Goal: Information Seeking & Learning: Learn about a topic

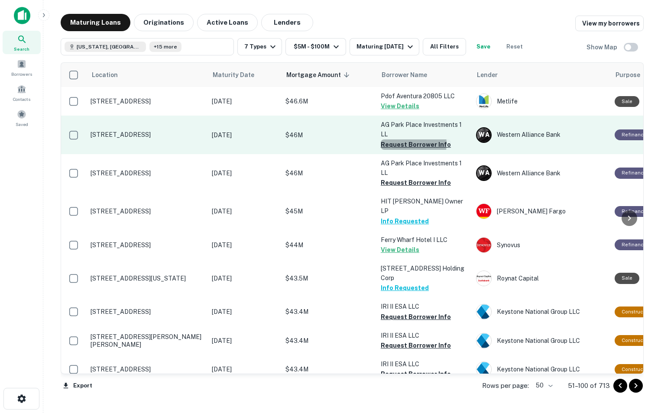
click at [401, 144] on button "Request Borrower Info" at bounding box center [416, 145] width 70 height 10
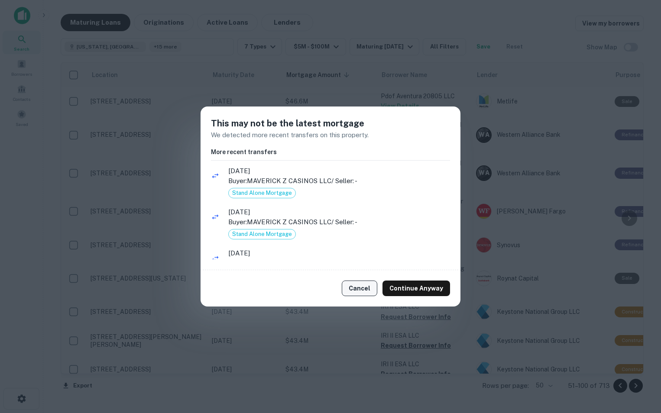
click at [359, 288] on button "Cancel" at bounding box center [360, 289] width 36 height 16
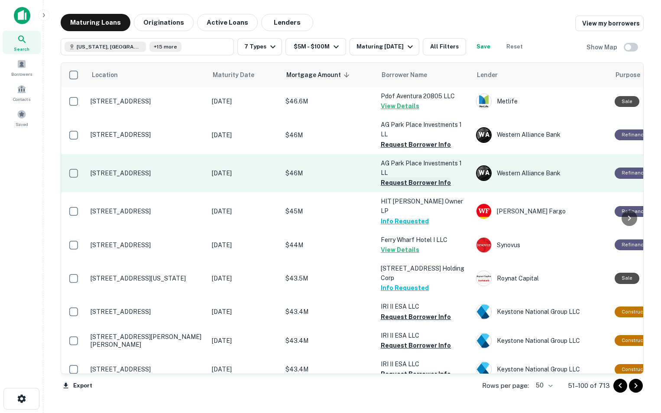
click at [398, 180] on button "Request Borrower Info" at bounding box center [416, 183] width 70 height 10
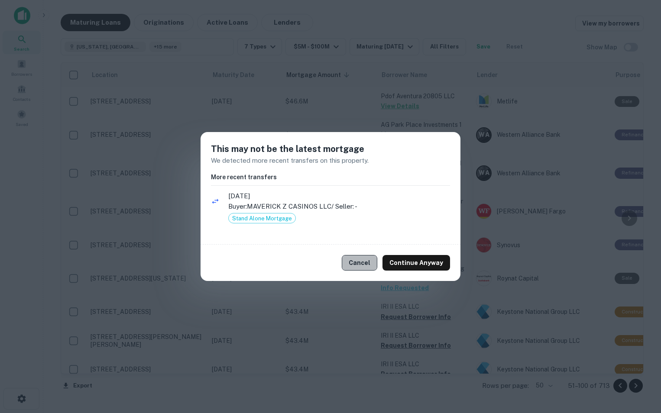
click at [365, 261] on button "Cancel" at bounding box center [360, 263] width 36 height 16
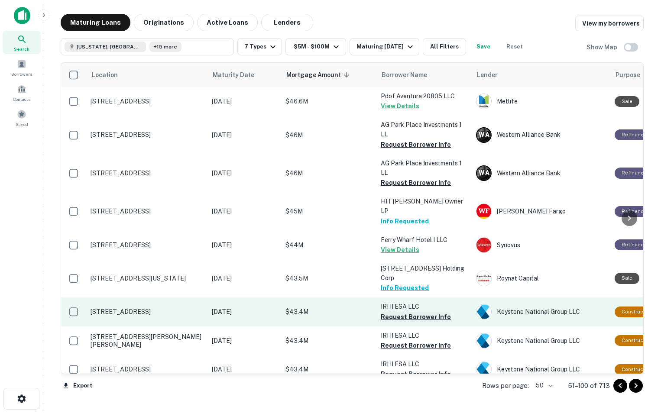
click at [401, 312] on button "Request Borrower Info" at bounding box center [416, 317] width 70 height 10
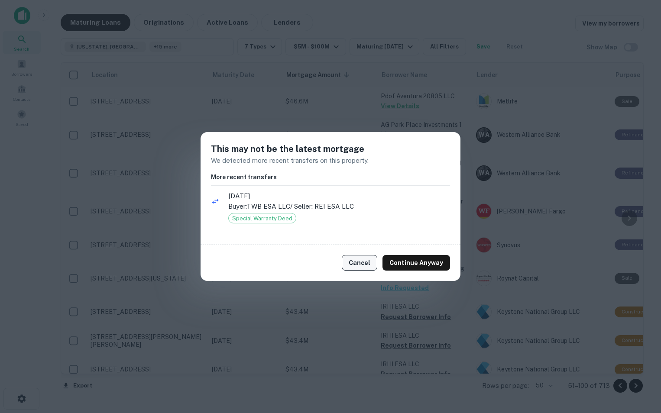
click at [365, 264] on button "Cancel" at bounding box center [360, 263] width 36 height 16
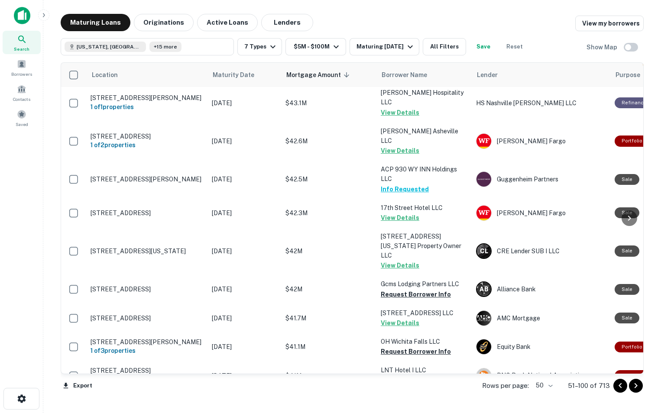
scroll to position [300, 0]
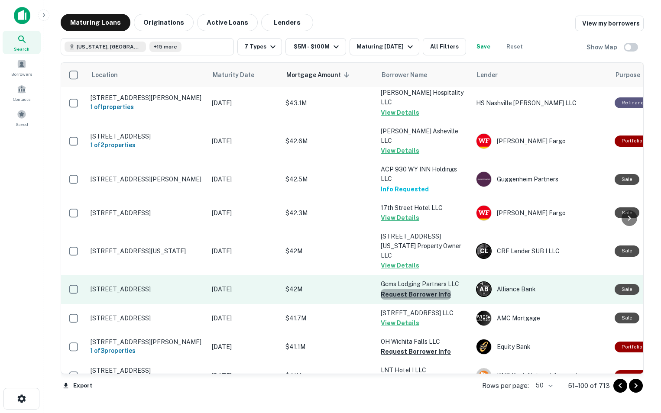
click at [417, 289] on button "Request Borrower Info" at bounding box center [416, 294] width 70 height 10
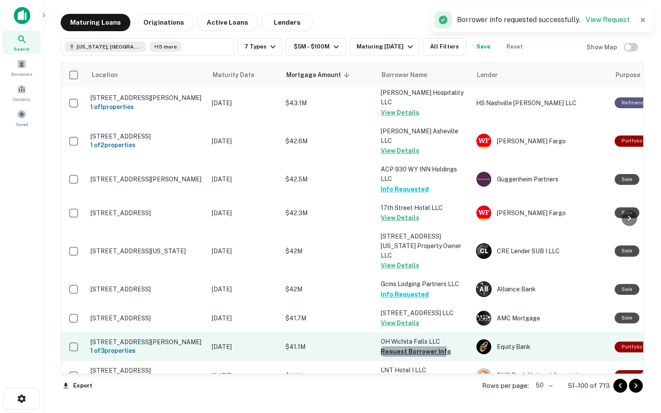
click at [408, 347] on button "Request Borrower Info" at bounding box center [416, 352] width 70 height 10
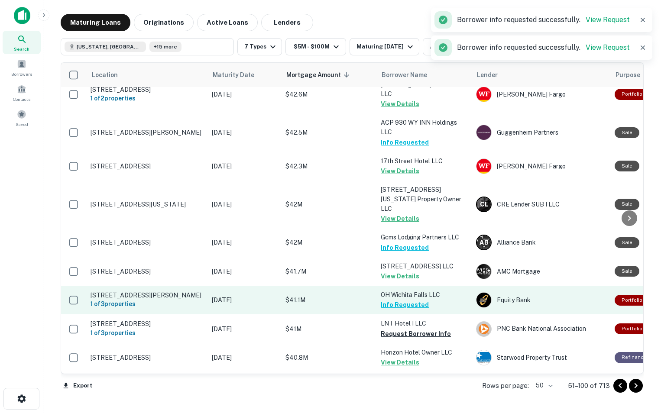
scroll to position [346, 0]
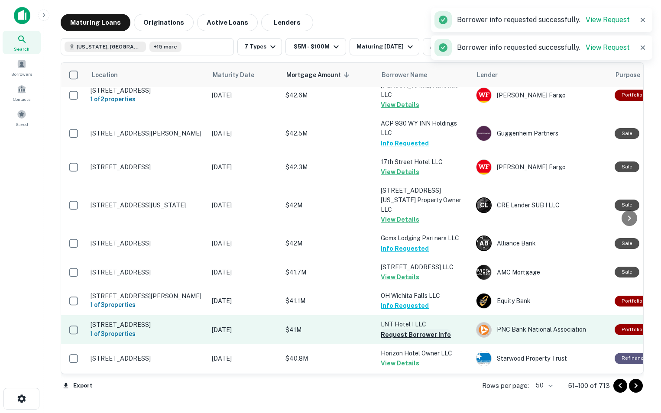
click at [408, 330] on button "Request Borrower Info" at bounding box center [416, 335] width 70 height 10
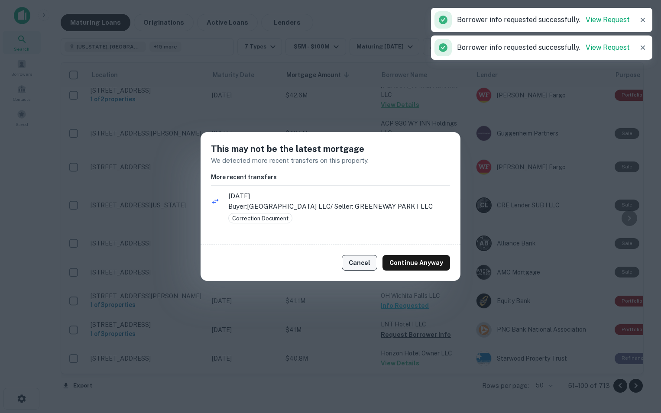
click at [363, 263] on button "Cancel" at bounding box center [360, 263] width 36 height 16
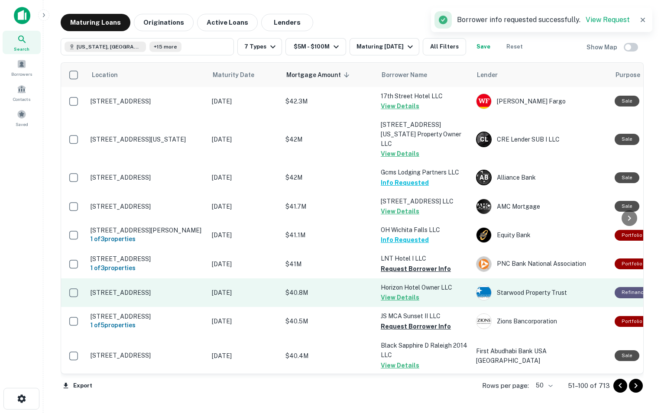
scroll to position [415, 0]
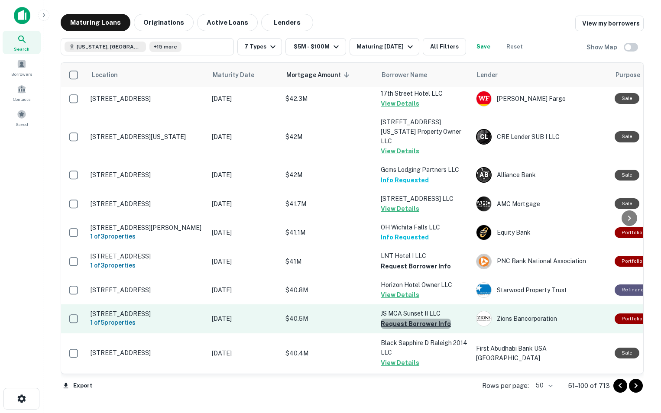
click at [416, 319] on button "Request Borrower Info" at bounding box center [416, 324] width 70 height 10
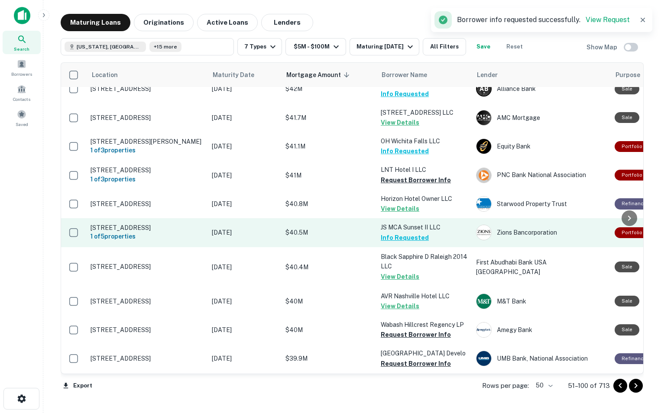
scroll to position [501, 0]
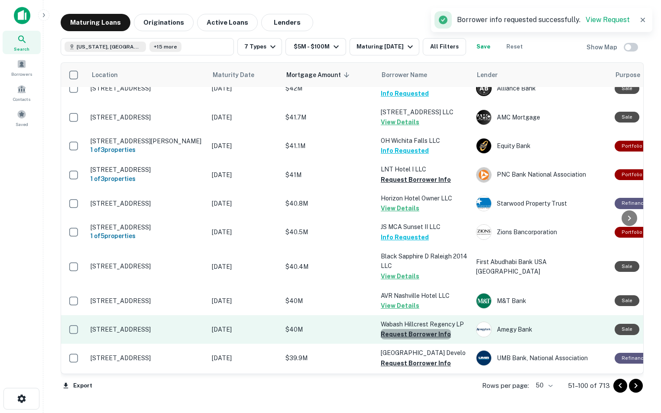
click at [422, 329] on button "Request Borrower Info" at bounding box center [416, 334] width 70 height 10
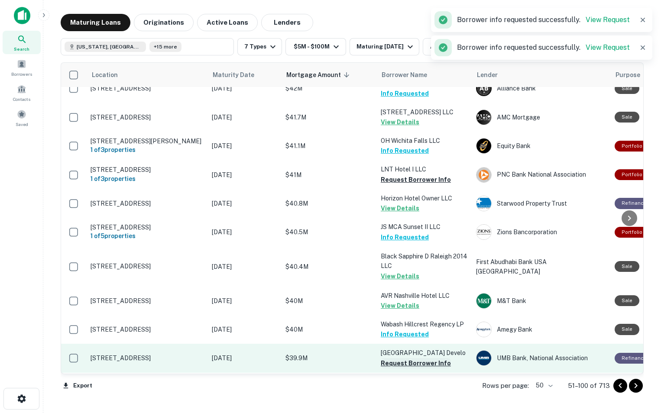
click at [407, 358] on button "Request Borrower Info" at bounding box center [416, 363] width 70 height 10
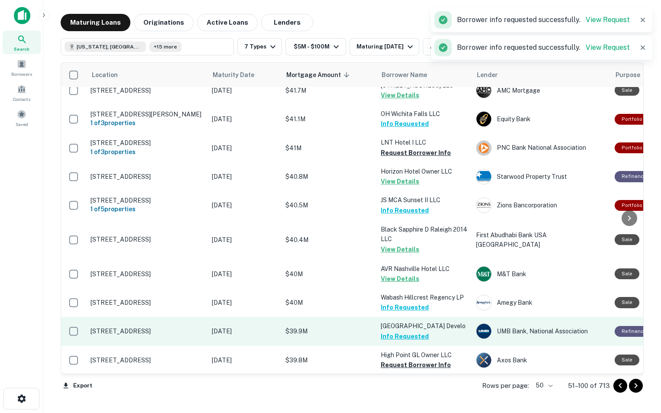
scroll to position [538, 0]
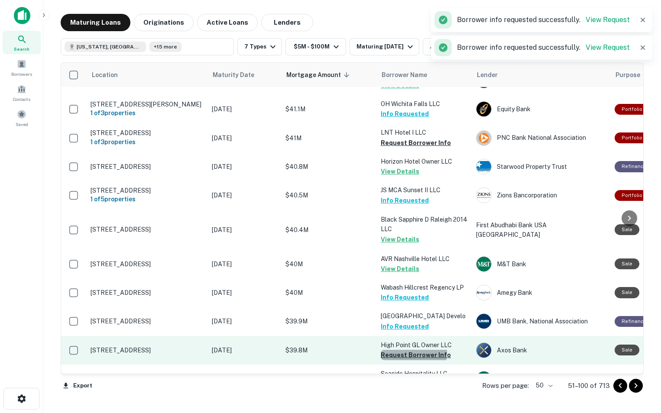
click at [408, 350] on button "Request Borrower Info" at bounding box center [416, 355] width 70 height 10
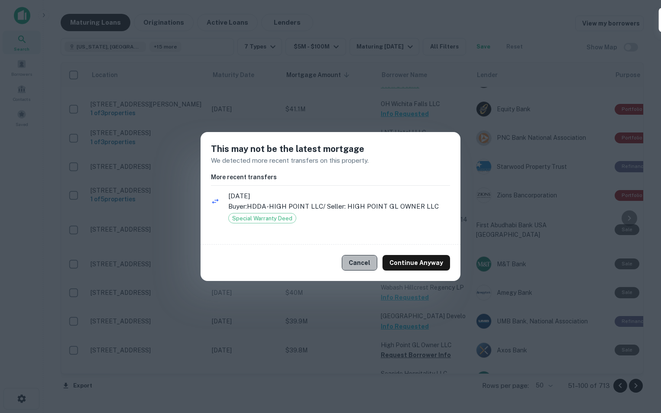
click at [368, 267] on button "Cancel" at bounding box center [360, 263] width 36 height 16
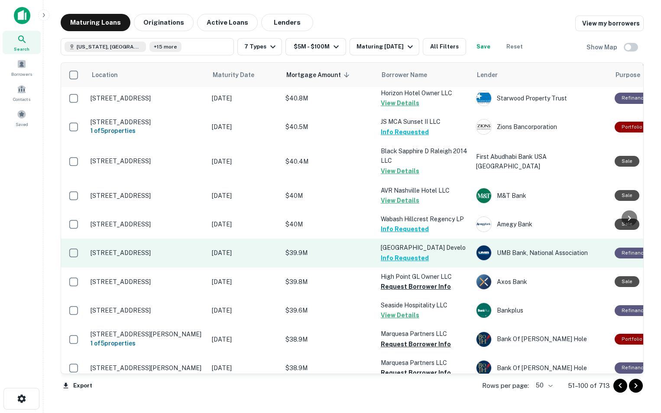
scroll to position [613, 0]
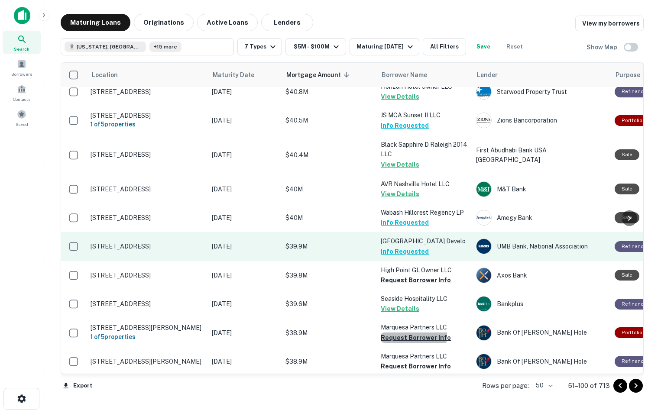
click at [387, 333] on button "Request Borrower Info" at bounding box center [416, 338] width 70 height 10
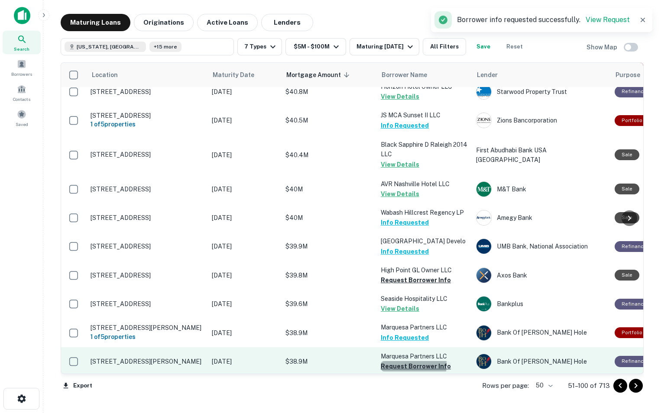
click at [388, 361] on button "Request Borrower Info" at bounding box center [416, 366] width 70 height 10
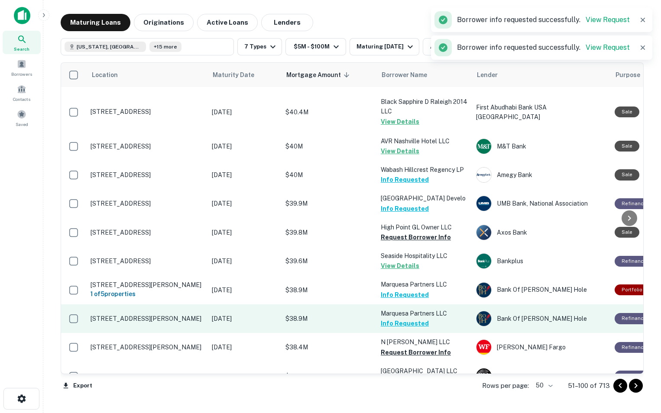
scroll to position [656, 0]
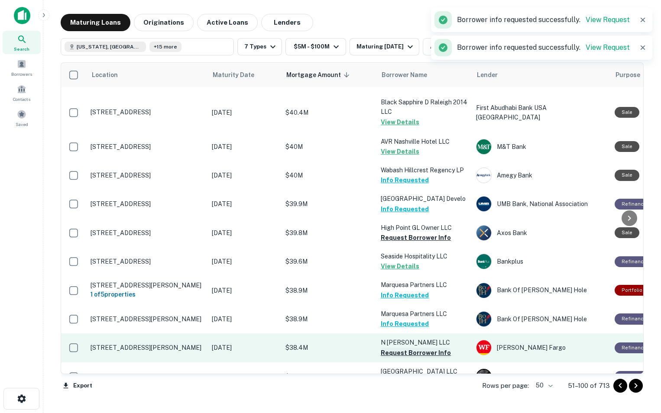
click at [389, 348] on button "Request Borrower Info" at bounding box center [416, 353] width 70 height 10
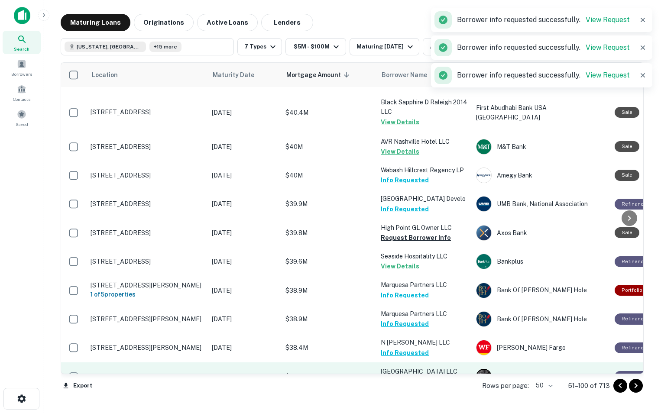
click at [390, 377] on button "Request Borrower Info" at bounding box center [416, 382] width 70 height 10
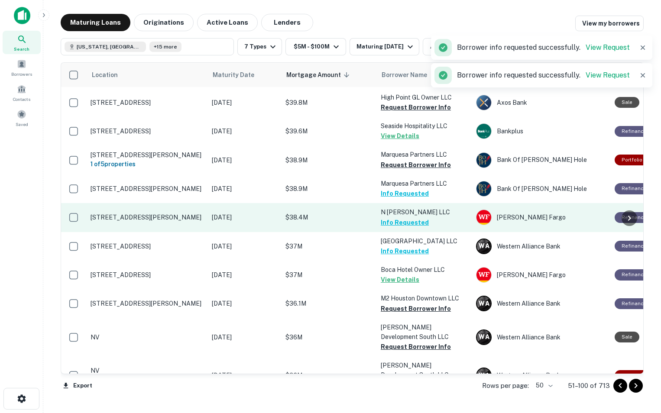
scroll to position [787, 0]
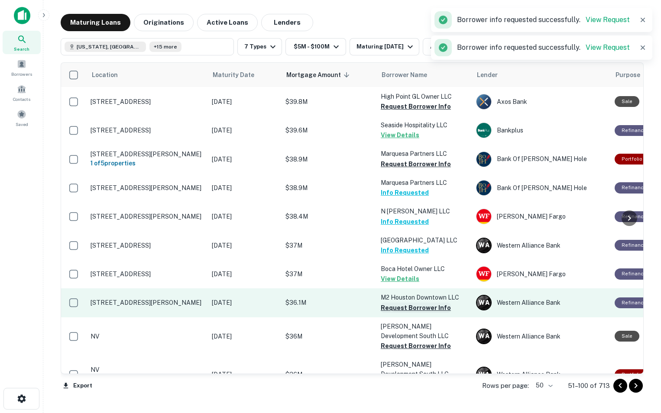
click at [415, 303] on button "Request Borrower Info" at bounding box center [416, 308] width 70 height 10
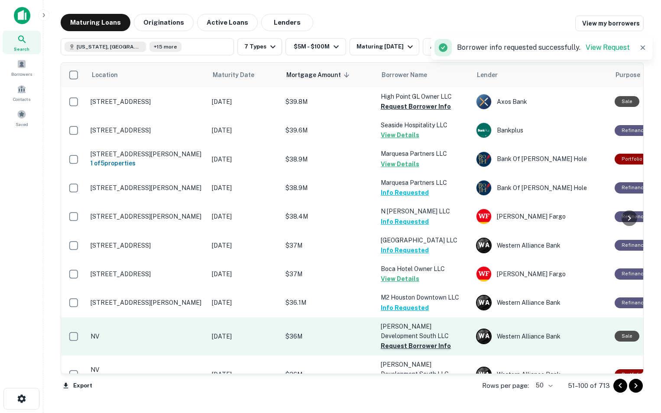
click at [413, 341] on button "Request Borrower Info" at bounding box center [416, 346] width 70 height 10
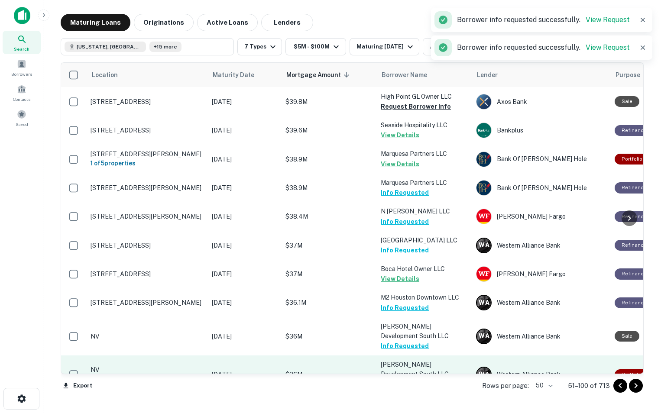
click at [403, 379] on button "Request Borrower Info" at bounding box center [416, 384] width 70 height 10
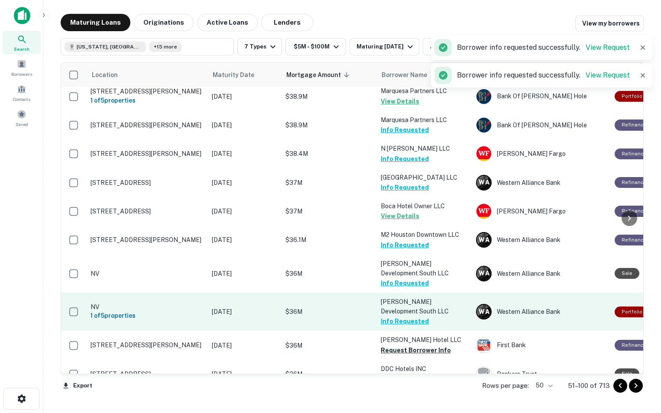
scroll to position [849, 0]
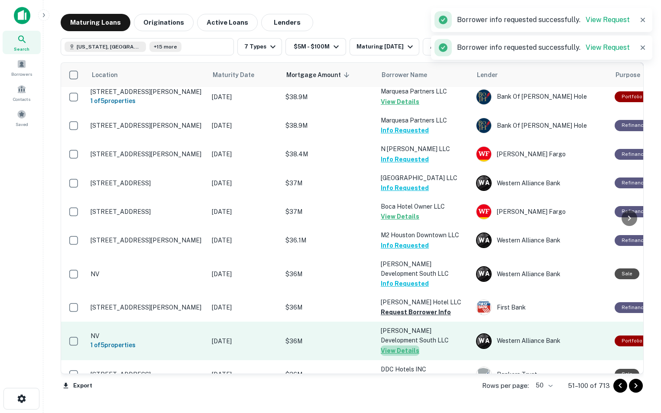
click at [401, 346] on button "View Details" at bounding box center [400, 351] width 39 height 10
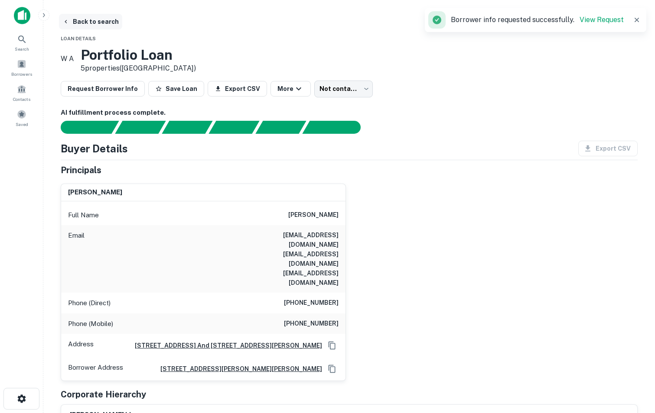
click at [71, 21] on button "Back to search" at bounding box center [90, 22] width 63 height 16
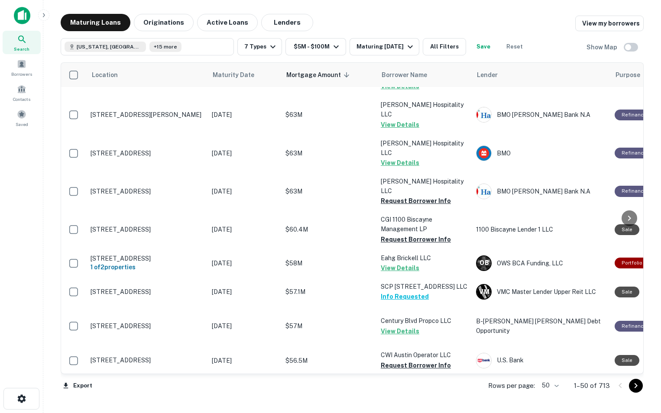
scroll to position [654, 0]
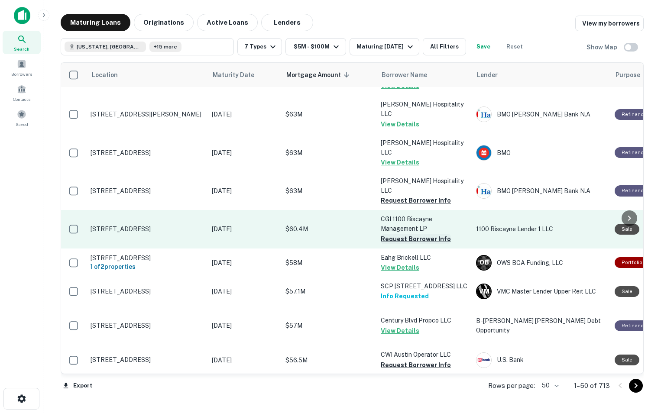
click at [413, 234] on button "Request Borrower Info" at bounding box center [416, 239] width 70 height 10
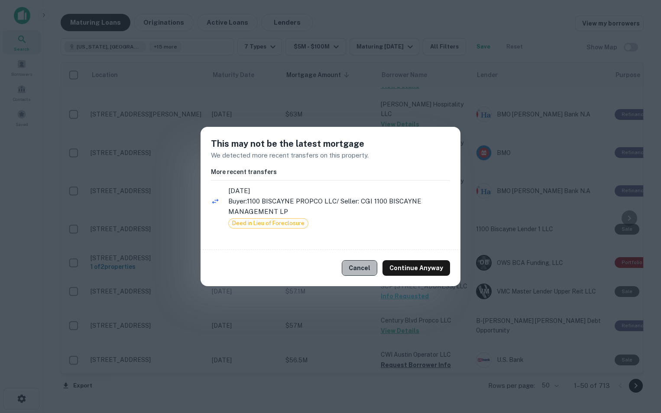
click at [363, 273] on button "Cancel" at bounding box center [360, 268] width 36 height 16
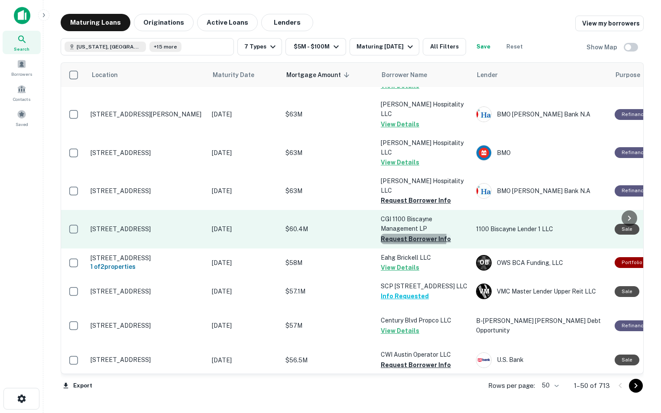
click at [405, 234] on button "Request Borrower Info" at bounding box center [416, 239] width 70 height 10
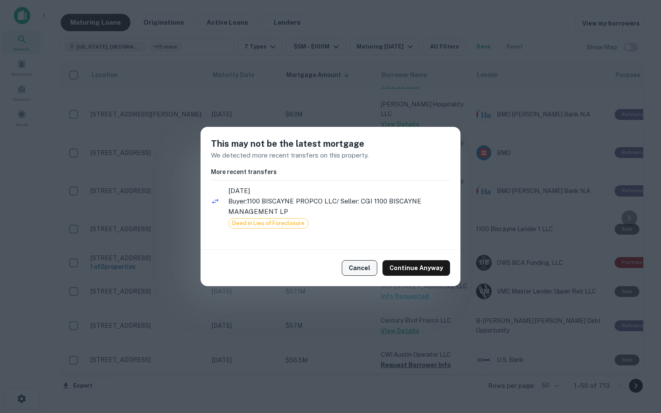
click at [364, 268] on button "Cancel" at bounding box center [360, 268] width 36 height 16
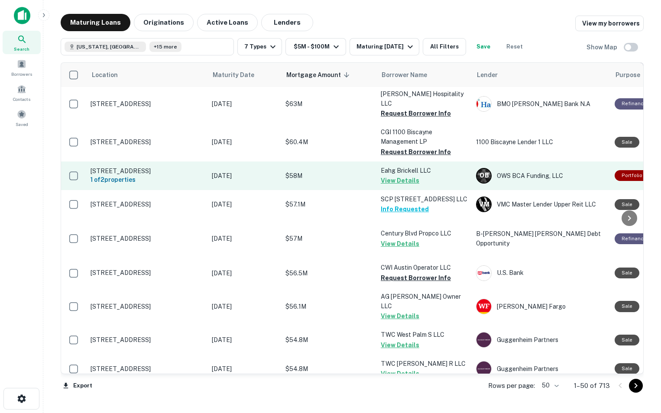
scroll to position [748, 0]
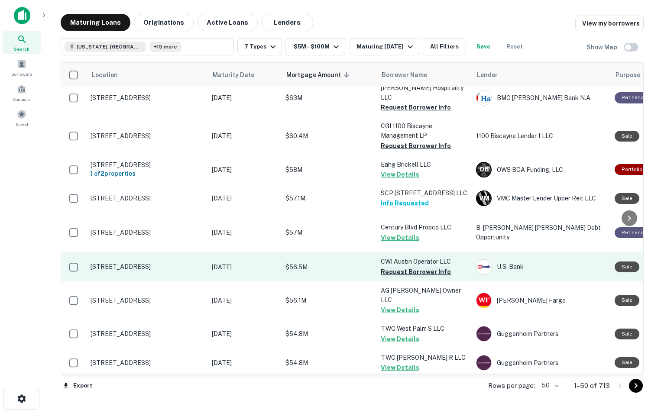
click at [408, 267] on button "Request Borrower Info" at bounding box center [416, 272] width 70 height 10
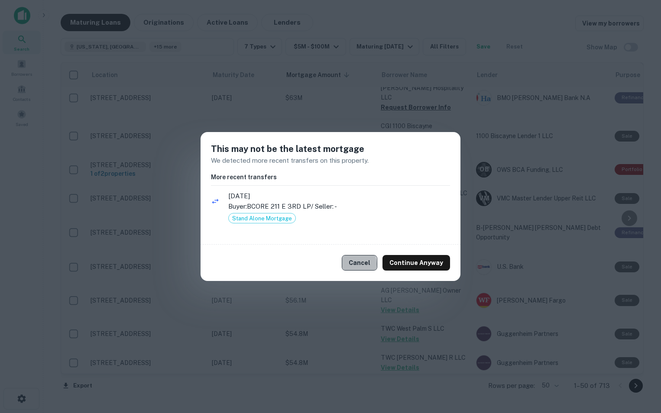
click at [356, 264] on button "Cancel" at bounding box center [360, 263] width 36 height 16
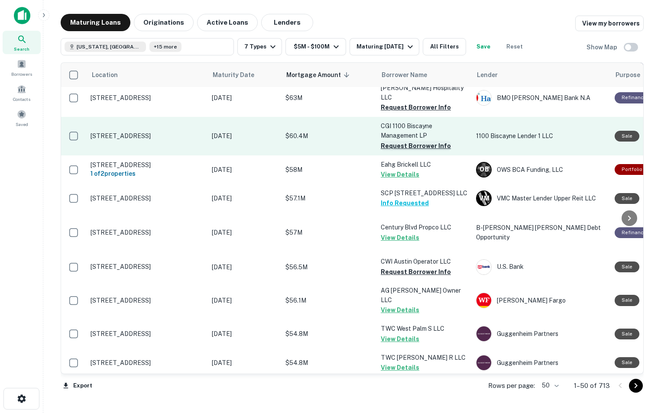
click at [411, 141] on button "Request Borrower Info" at bounding box center [416, 146] width 70 height 10
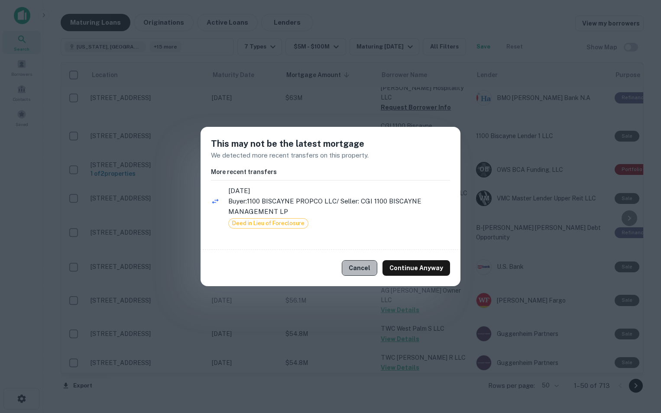
click at [363, 270] on button "Cancel" at bounding box center [360, 268] width 36 height 16
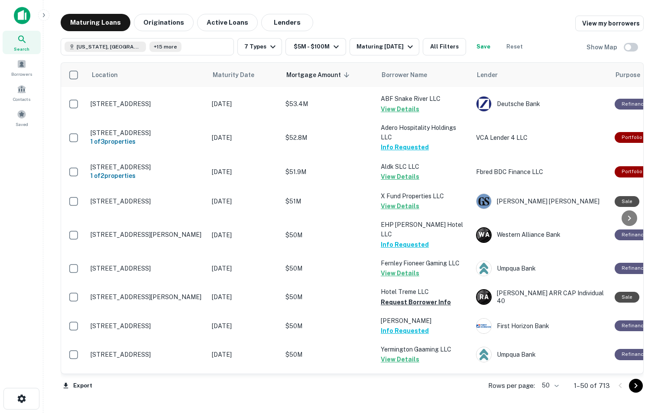
scroll to position [1067, 0]
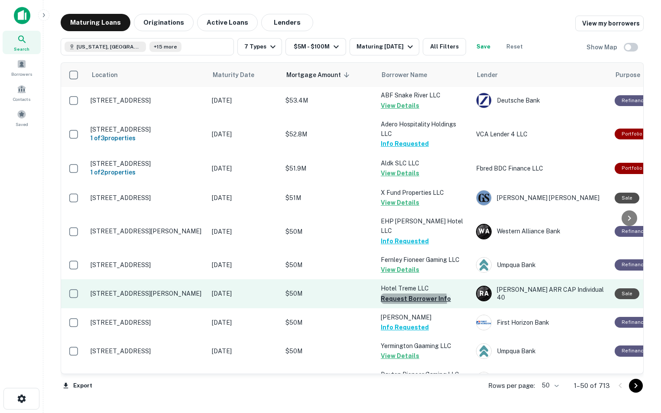
click at [410, 294] on button "Request Borrower Info" at bounding box center [416, 299] width 70 height 10
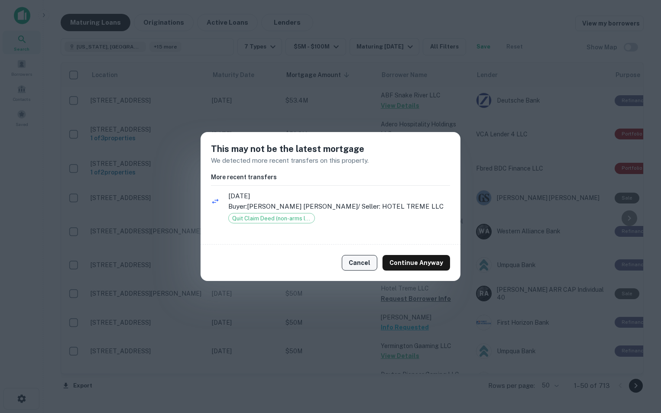
click at [364, 261] on button "Cancel" at bounding box center [360, 263] width 36 height 16
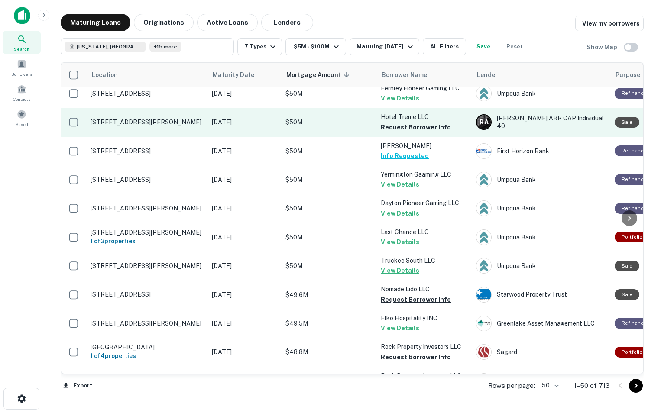
scroll to position [1248, 0]
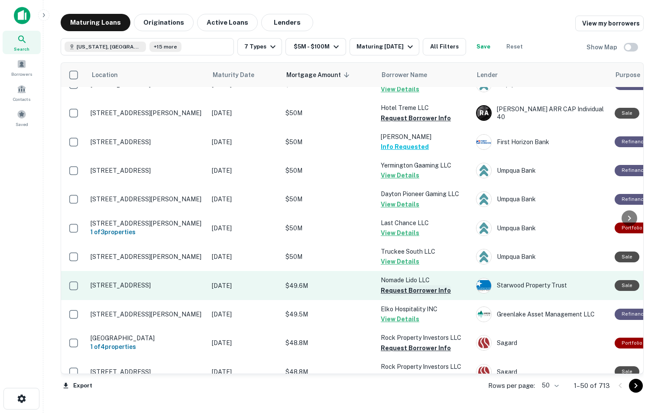
click at [415, 286] on button "Request Borrower Info" at bounding box center [416, 291] width 70 height 10
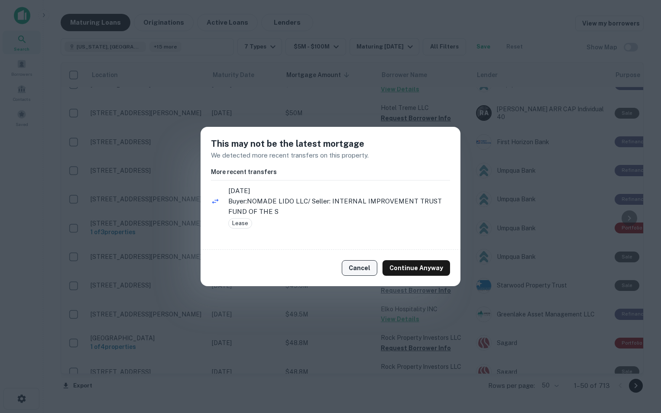
click at [360, 270] on button "Cancel" at bounding box center [360, 268] width 36 height 16
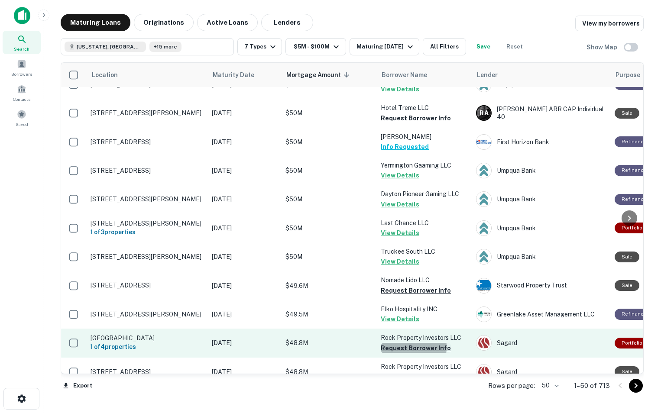
click at [391, 343] on button "Request Borrower Info" at bounding box center [416, 348] width 70 height 10
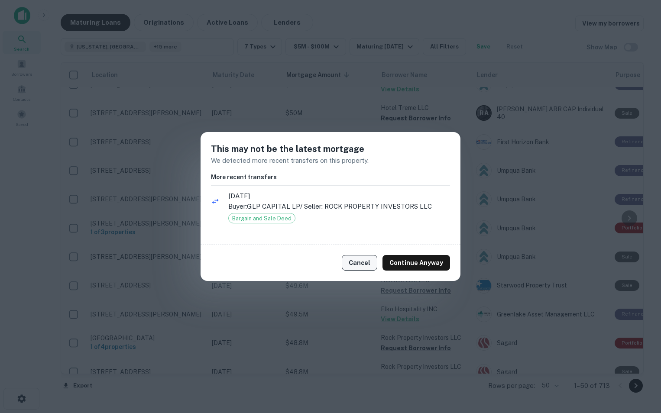
click at [367, 264] on button "Cancel" at bounding box center [360, 263] width 36 height 16
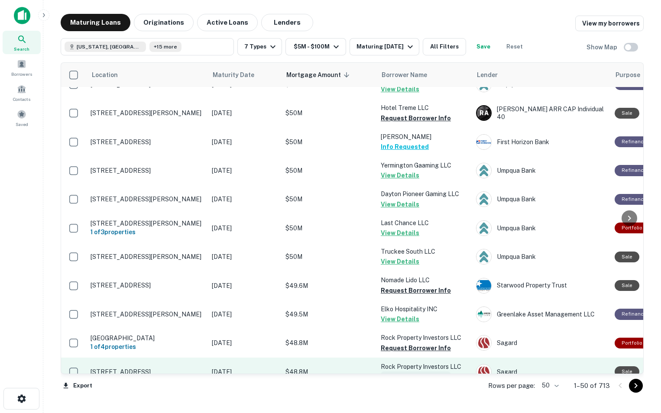
click at [410, 372] on button "Request Borrower Info" at bounding box center [416, 377] width 70 height 10
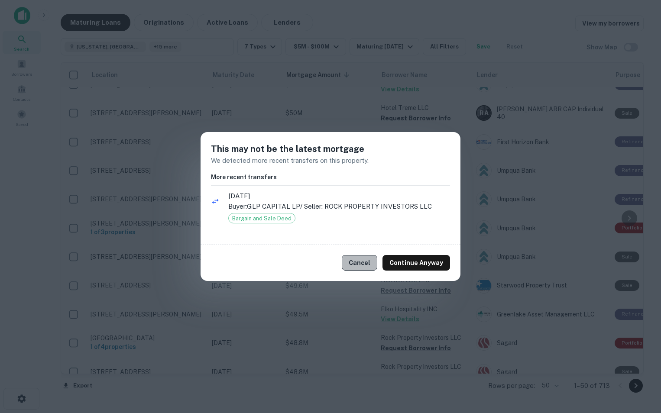
click at [368, 265] on button "Cancel" at bounding box center [360, 263] width 36 height 16
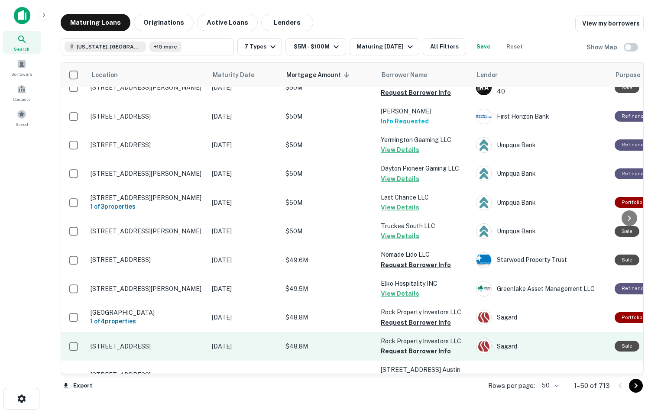
scroll to position [1273, 0]
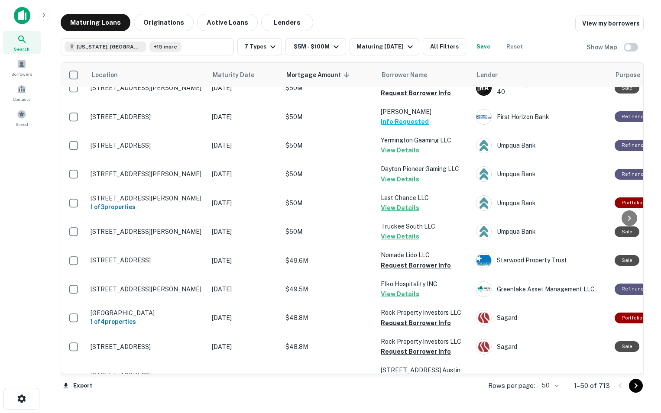
click at [413, 413] on button "Request Borrower Info" at bounding box center [416, 419] width 70 height 10
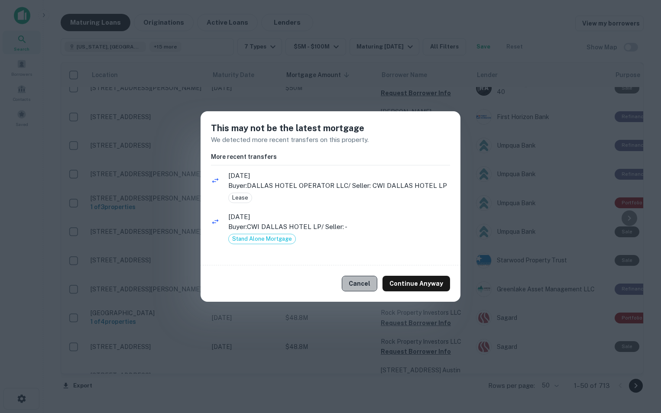
click at [364, 286] on button "Cancel" at bounding box center [360, 284] width 36 height 16
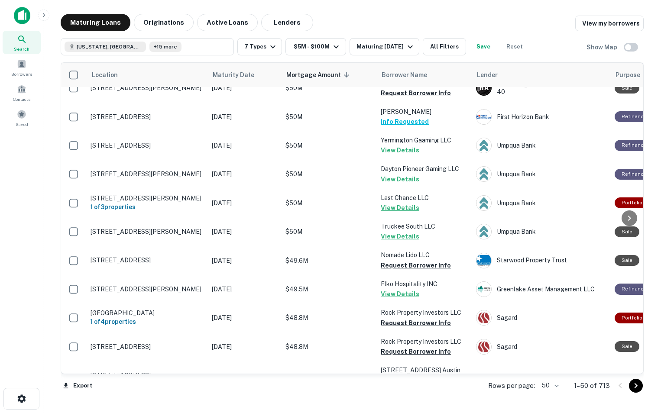
click at [638, 390] on icon "Go to next page" at bounding box center [636, 386] width 10 height 10
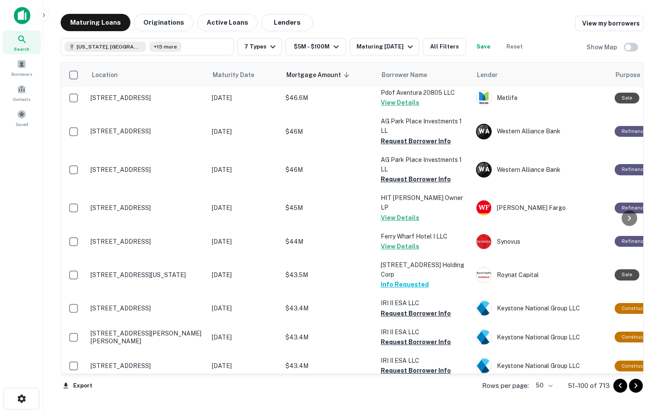
scroll to position [0, 0]
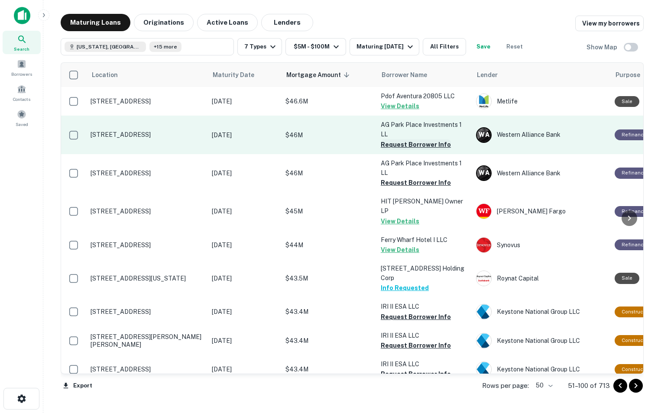
click at [409, 144] on button "Request Borrower Info" at bounding box center [416, 145] width 70 height 10
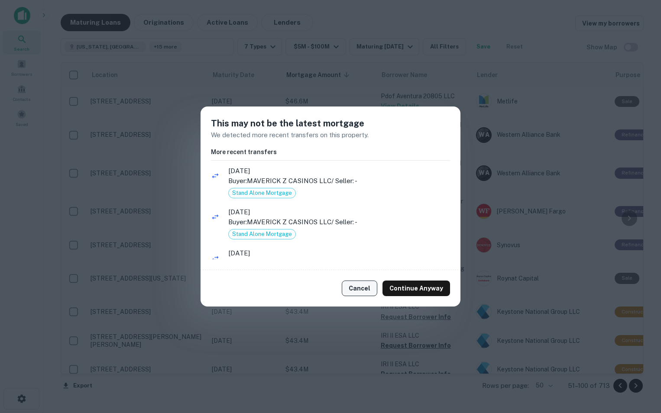
click at [361, 288] on button "Cancel" at bounding box center [360, 289] width 36 height 16
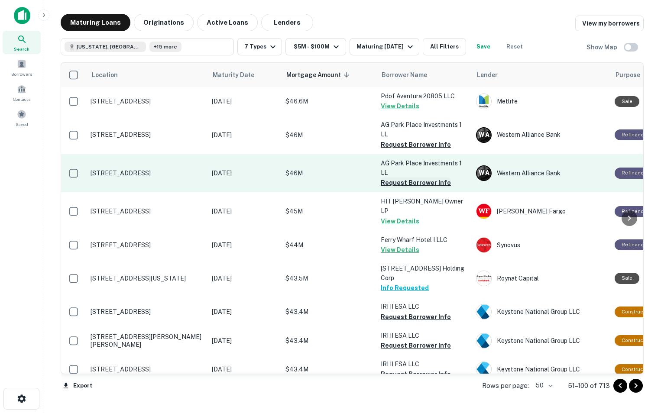
click at [400, 182] on button "Request Borrower Info" at bounding box center [416, 183] width 70 height 10
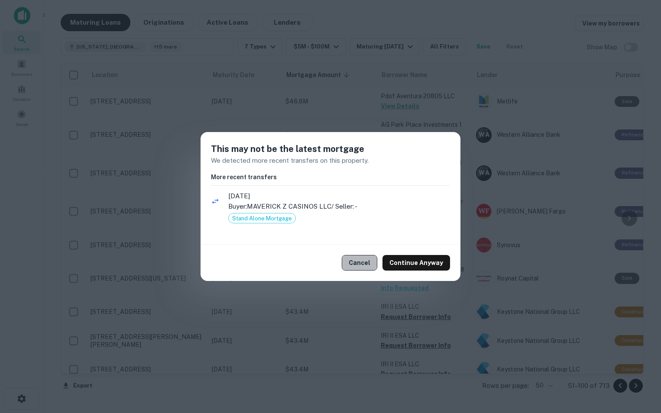
click at [370, 260] on button "Cancel" at bounding box center [360, 263] width 36 height 16
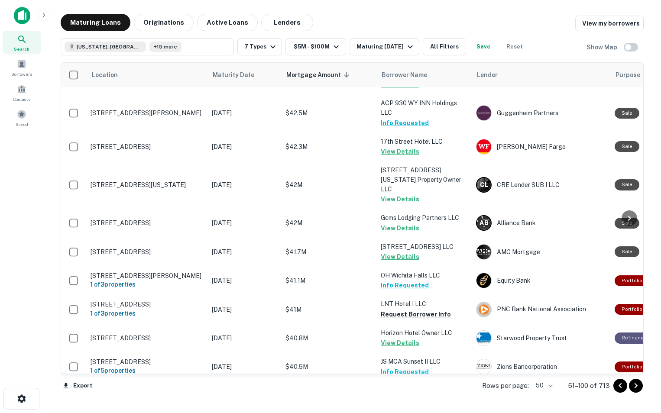
scroll to position [366, 0]
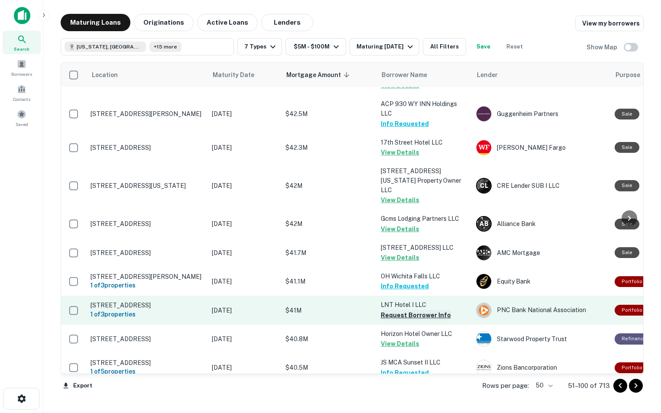
click at [404, 310] on button "Request Borrower Info" at bounding box center [416, 315] width 70 height 10
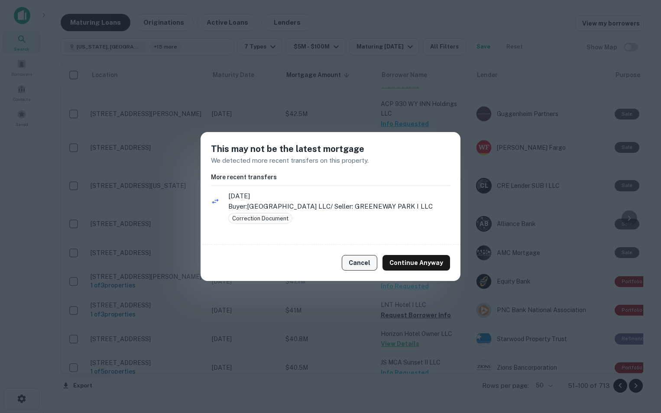
click at [371, 262] on button "Cancel" at bounding box center [360, 263] width 36 height 16
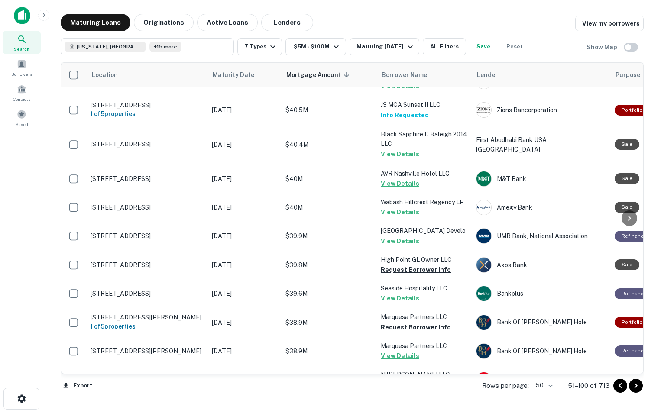
scroll to position [624, 0]
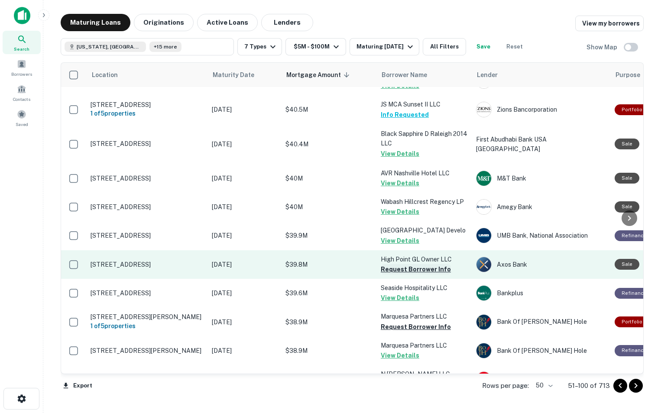
click at [419, 264] on button "Request Borrower Info" at bounding box center [416, 269] width 70 height 10
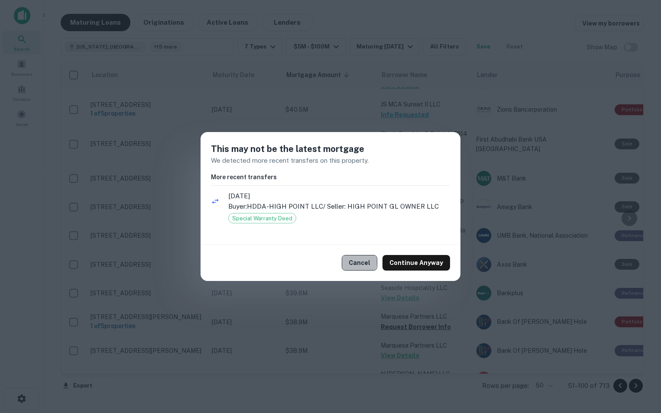
click at [351, 262] on button "Cancel" at bounding box center [360, 263] width 36 height 16
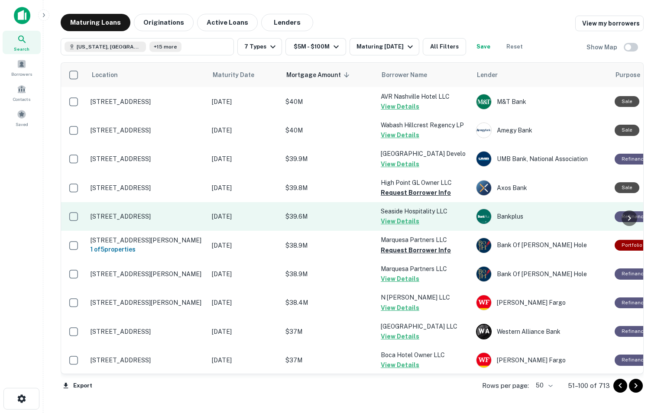
scroll to position [701, 0]
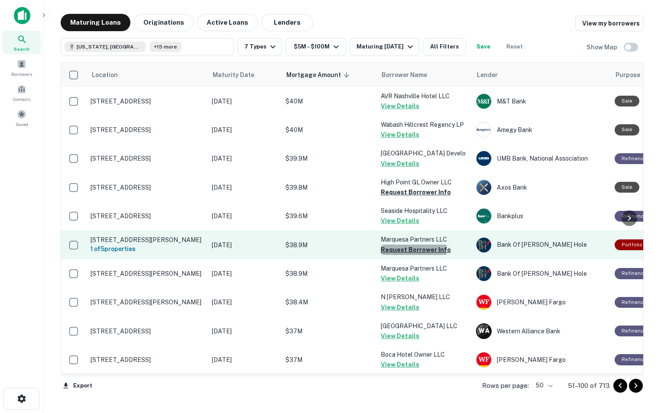
click at [409, 245] on button "Request Borrower Info" at bounding box center [416, 250] width 70 height 10
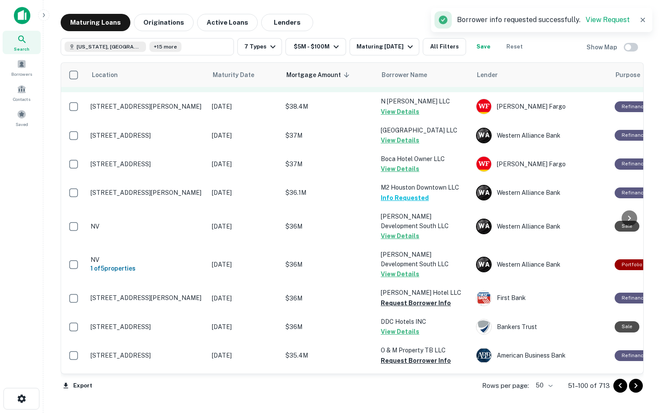
scroll to position [902, 0]
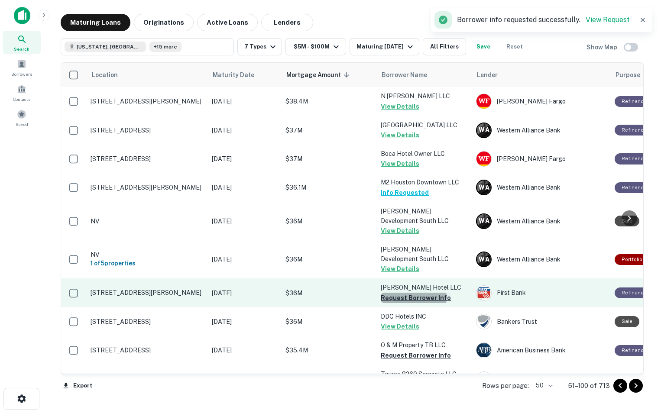
click at [411, 293] on button "Request Borrower Info" at bounding box center [416, 298] width 70 height 10
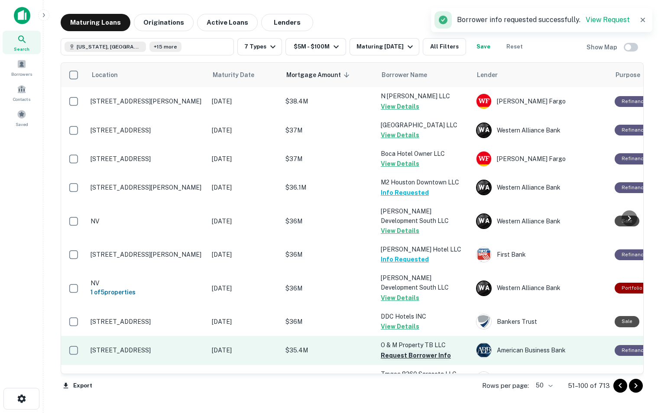
click at [406, 351] on button "Request Borrower Info" at bounding box center [416, 356] width 70 height 10
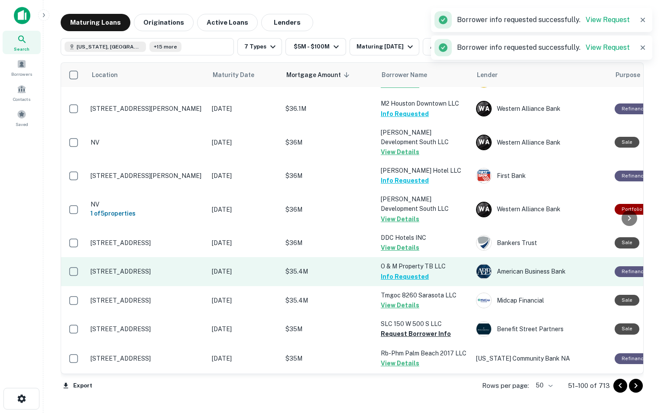
scroll to position [980, 0]
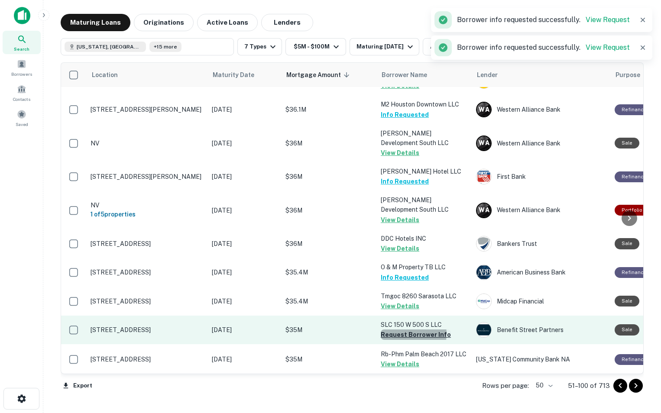
click at [409, 330] on button "Request Borrower Info" at bounding box center [416, 335] width 70 height 10
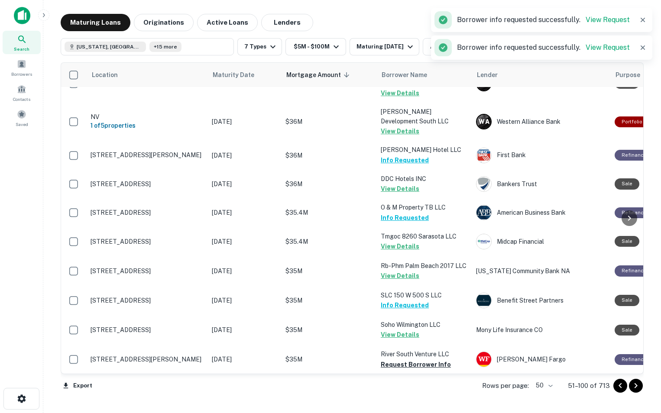
scroll to position [1041, 0]
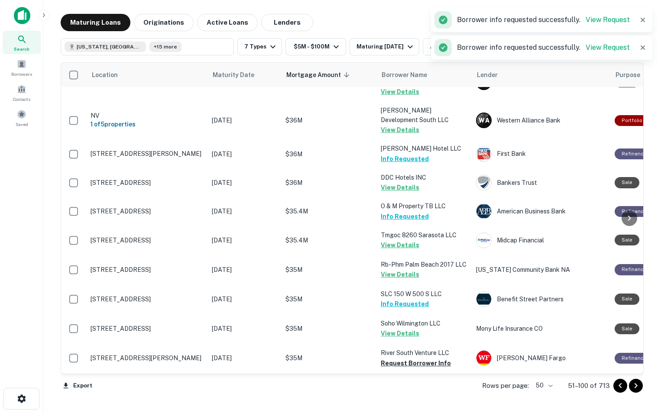
click at [411, 328] on button "View Details" at bounding box center [400, 333] width 39 height 10
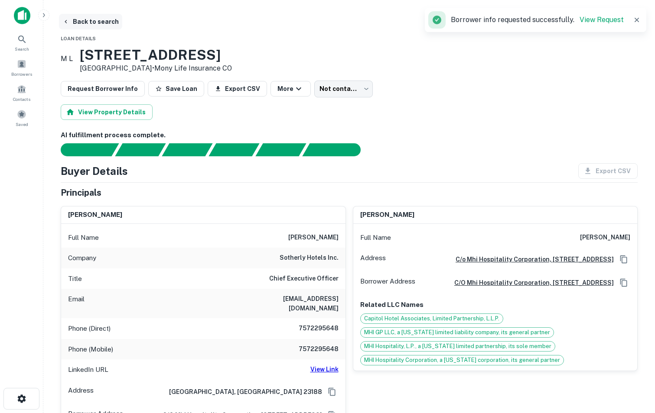
click at [75, 19] on button "Back to search" at bounding box center [90, 22] width 63 height 16
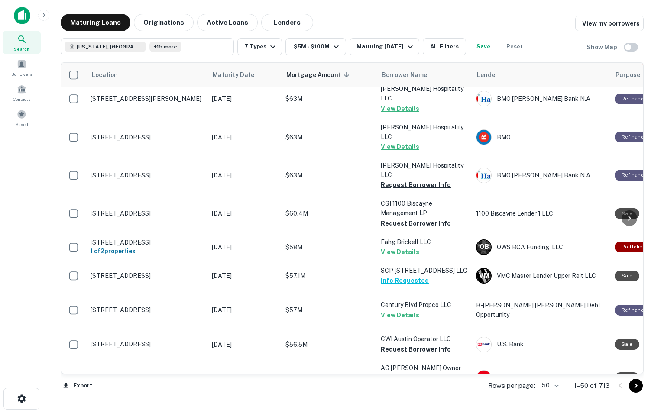
scroll to position [670, 0]
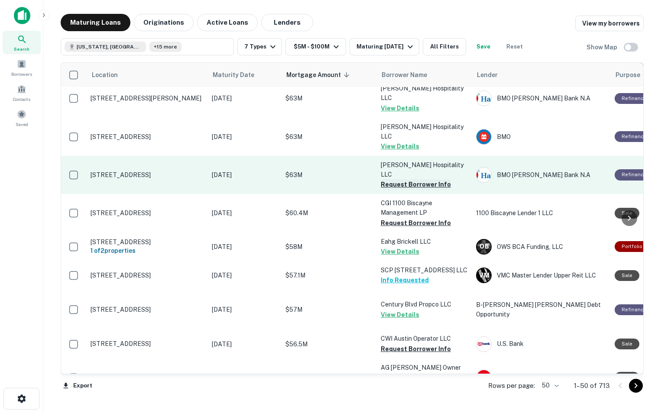
click at [385, 179] on button "Request Borrower Info" at bounding box center [416, 184] width 70 height 10
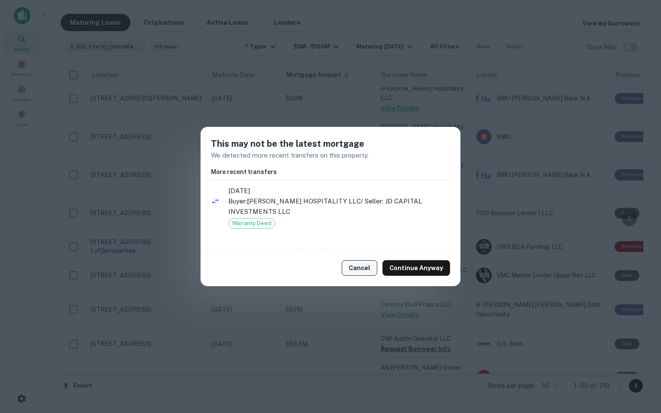
click at [359, 270] on button "Cancel" at bounding box center [360, 268] width 36 height 16
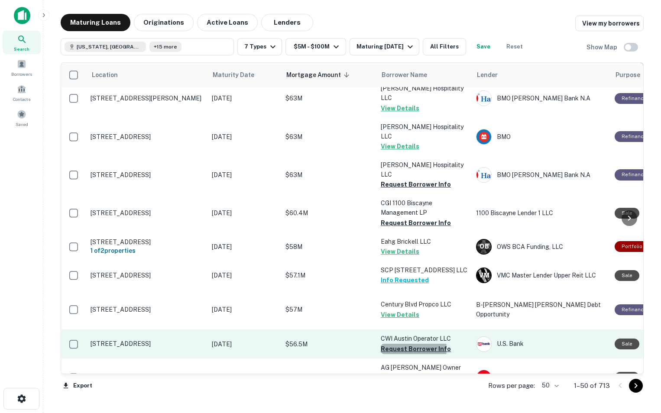
click at [392, 344] on button "Request Borrower Info" at bounding box center [416, 349] width 70 height 10
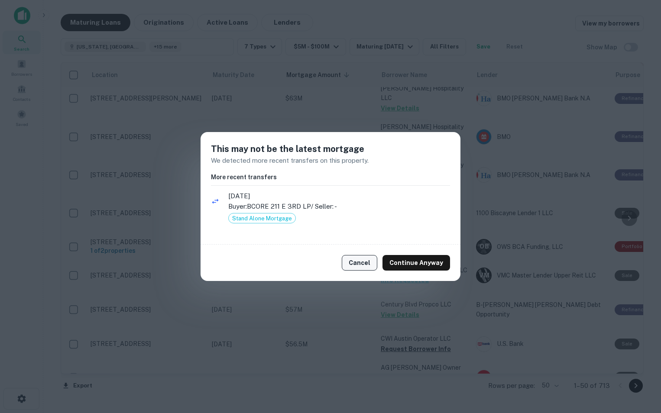
click at [365, 263] on button "Cancel" at bounding box center [360, 263] width 36 height 16
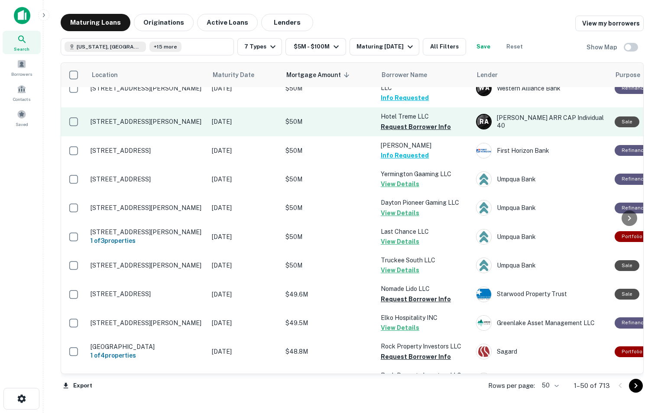
scroll to position [1274, 0]
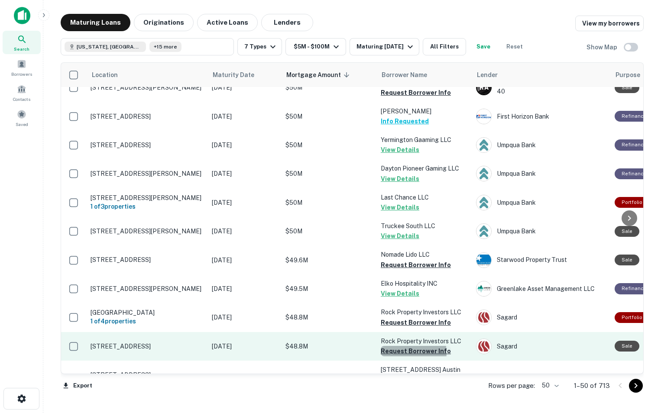
click at [406, 346] on button "Request Borrower Info" at bounding box center [416, 351] width 70 height 10
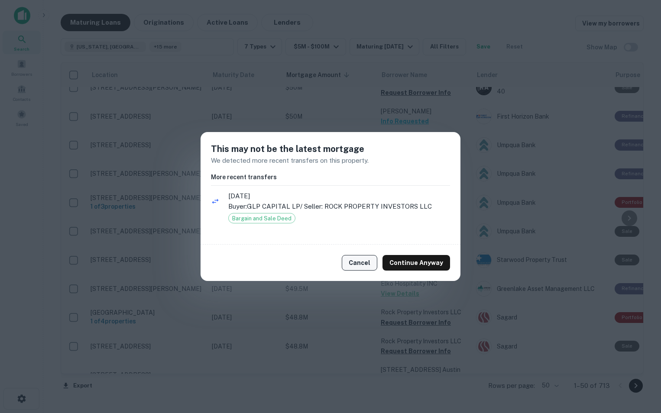
click at [367, 263] on button "Cancel" at bounding box center [360, 263] width 36 height 16
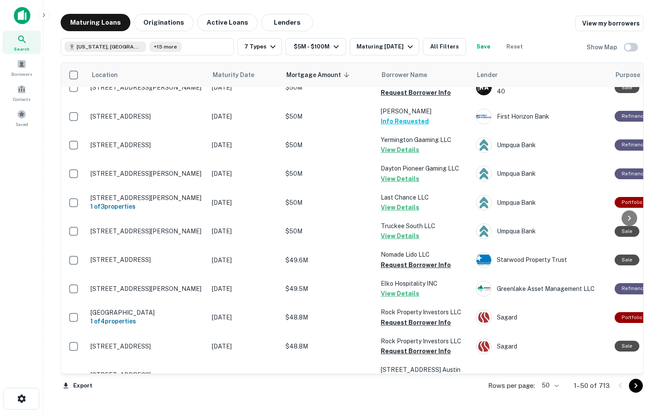
click at [386, 413] on button "Request Borrower Info" at bounding box center [416, 418] width 70 height 10
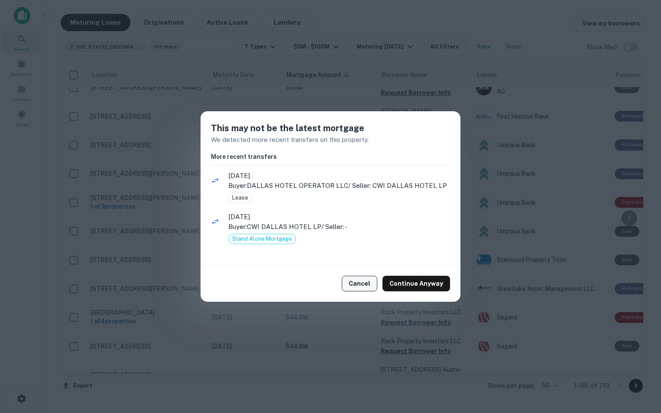
click at [363, 284] on button "Cancel" at bounding box center [360, 284] width 36 height 16
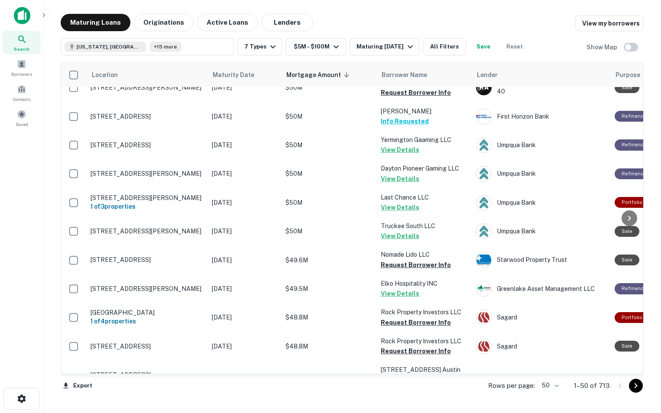
click at [637, 388] on icon "Go to next page" at bounding box center [636, 386] width 10 height 10
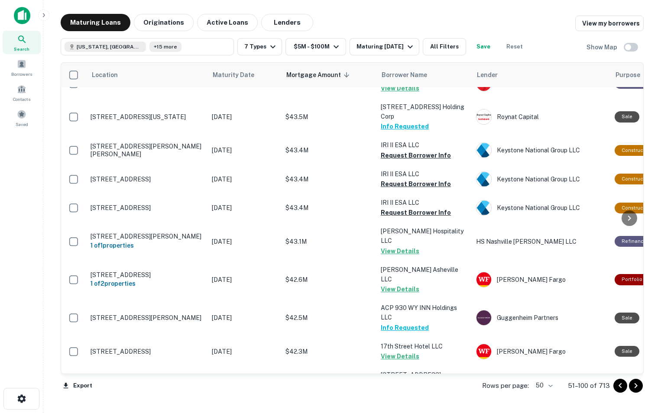
scroll to position [0, 0]
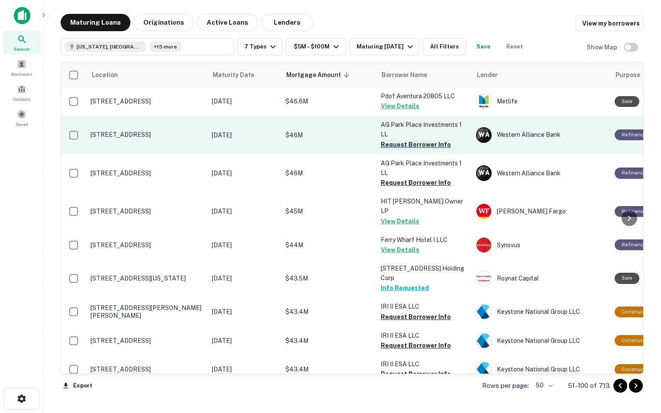
click at [423, 144] on button "Request Borrower Info" at bounding box center [416, 145] width 70 height 10
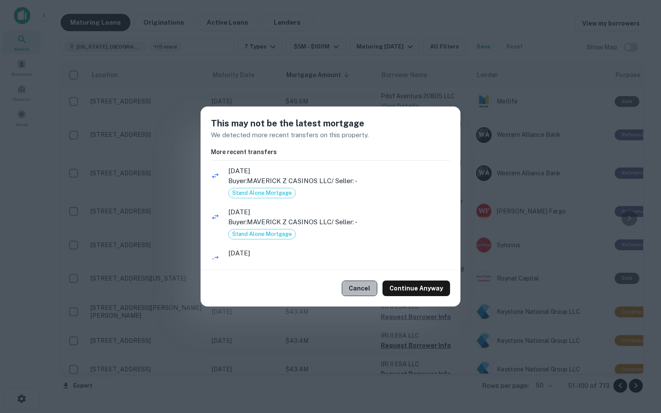
click at [368, 286] on button "Cancel" at bounding box center [360, 289] width 36 height 16
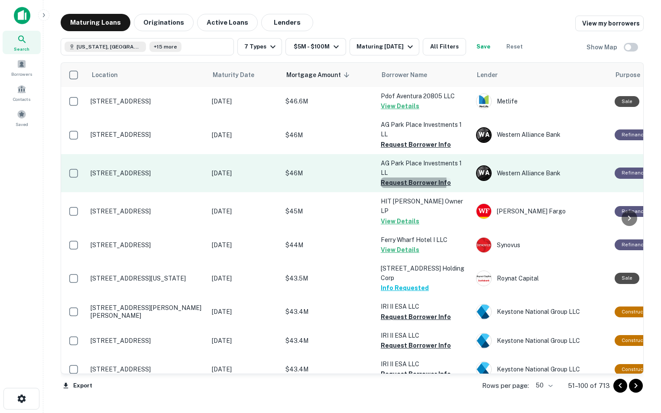
click at [398, 182] on button "Request Borrower Info" at bounding box center [416, 183] width 70 height 10
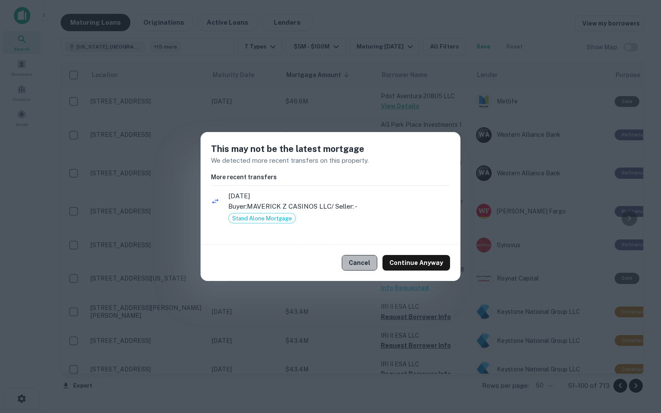
click at [362, 262] on button "Cancel" at bounding box center [360, 263] width 36 height 16
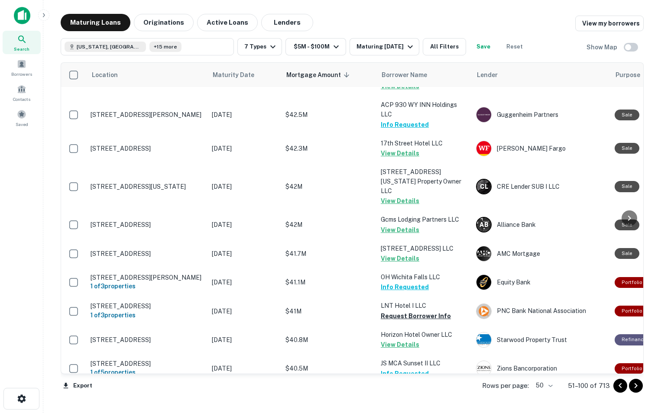
scroll to position [368, 0]
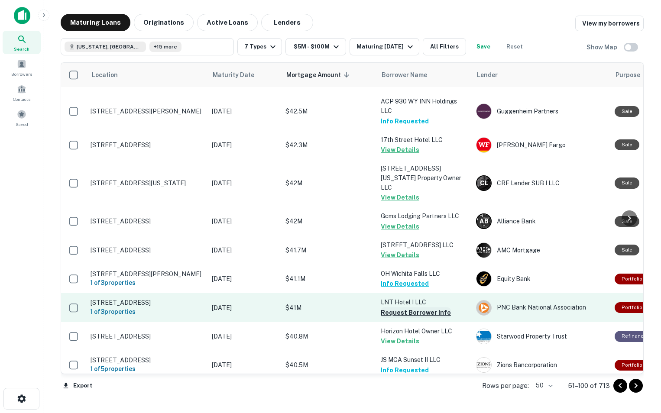
click at [388, 308] on button "Request Borrower Info" at bounding box center [416, 313] width 70 height 10
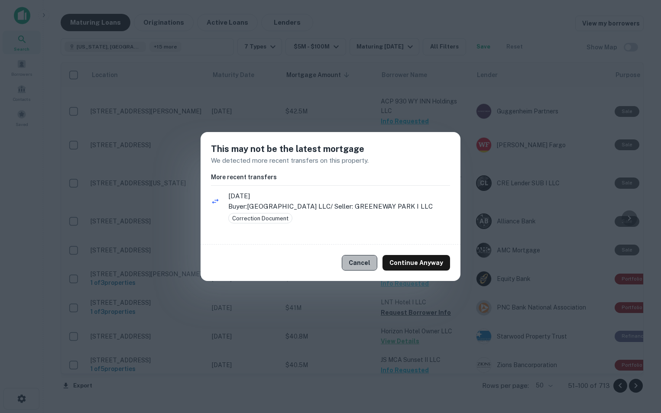
click at [371, 264] on button "Cancel" at bounding box center [360, 263] width 36 height 16
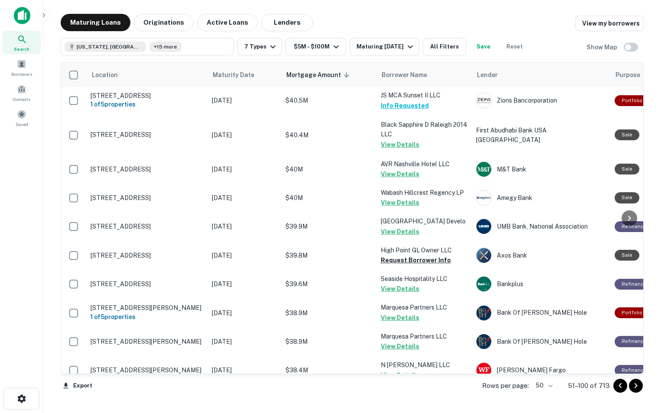
scroll to position [634, 0]
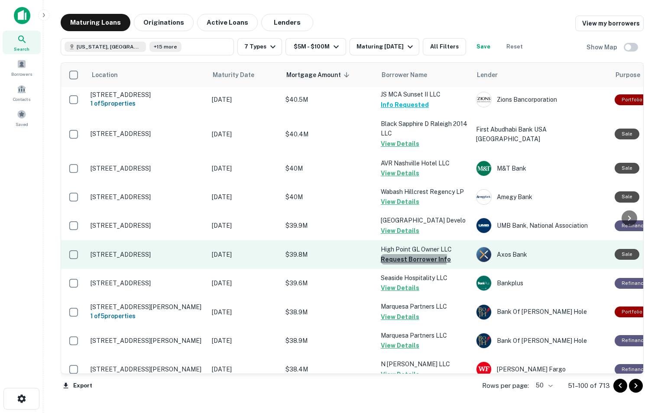
click at [408, 254] on button "Request Borrower Info" at bounding box center [416, 259] width 70 height 10
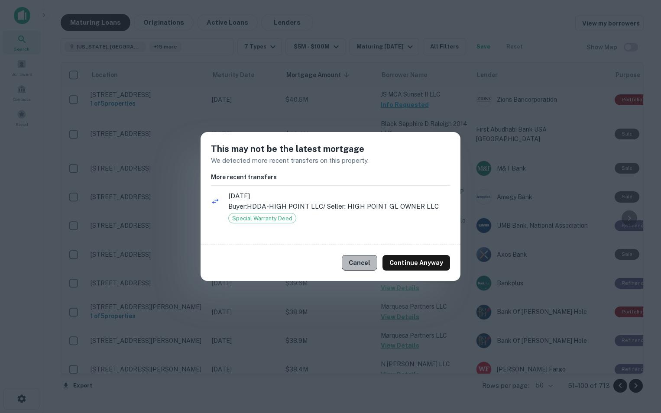
click at [354, 267] on button "Cancel" at bounding box center [360, 263] width 36 height 16
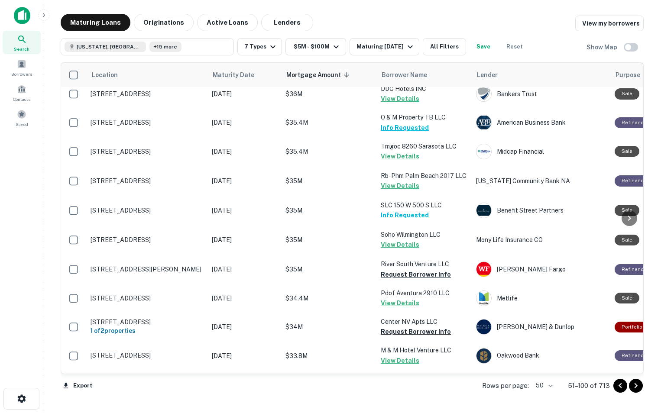
scroll to position [1132, 0]
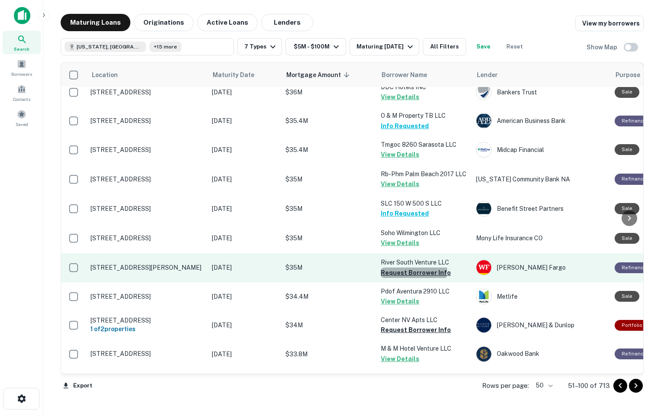
click at [397, 268] on button "Request Borrower Info" at bounding box center [416, 273] width 70 height 10
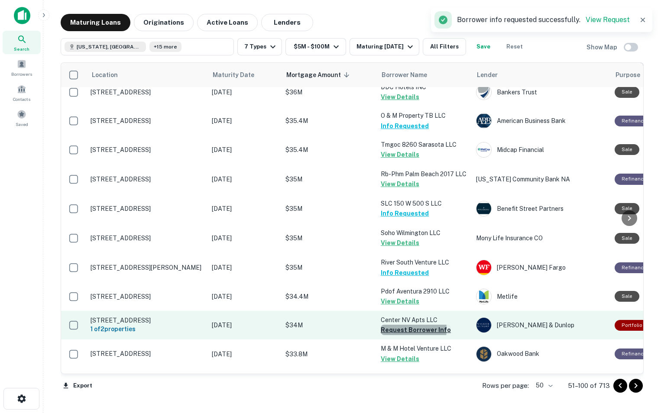
click at [384, 325] on button "Request Borrower Info" at bounding box center [416, 330] width 70 height 10
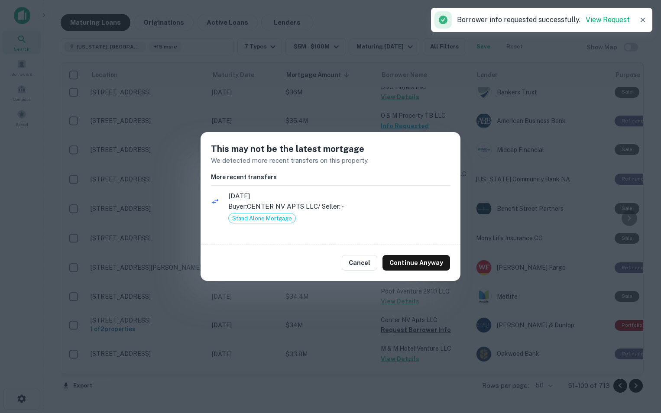
click at [356, 254] on div "Cancel Continue Anyway" at bounding box center [331, 263] width 260 height 36
click at [356, 267] on button "Cancel" at bounding box center [360, 263] width 36 height 16
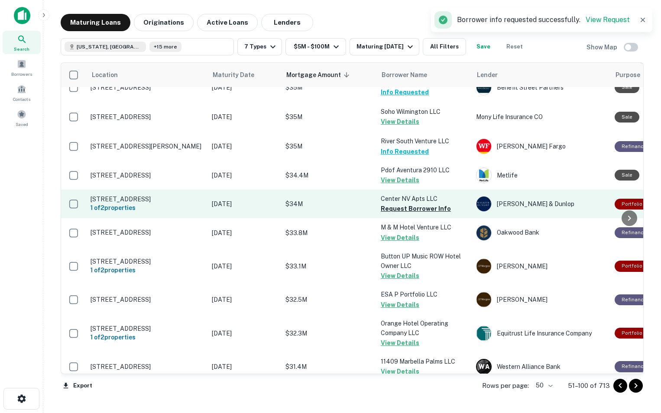
scroll to position [1259, 0]
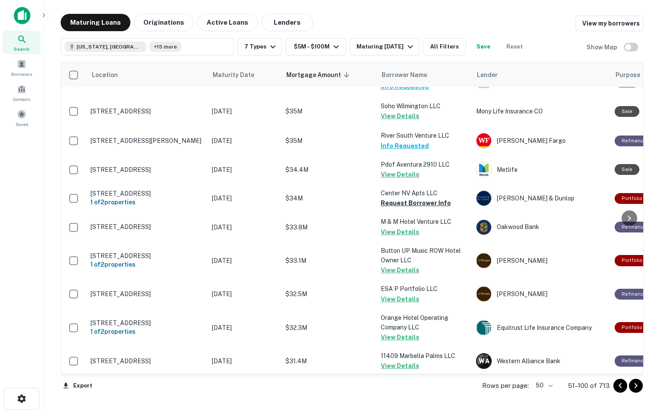
click at [638, 388] on icon "Go to next page" at bounding box center [636, 386] width 10 height 10
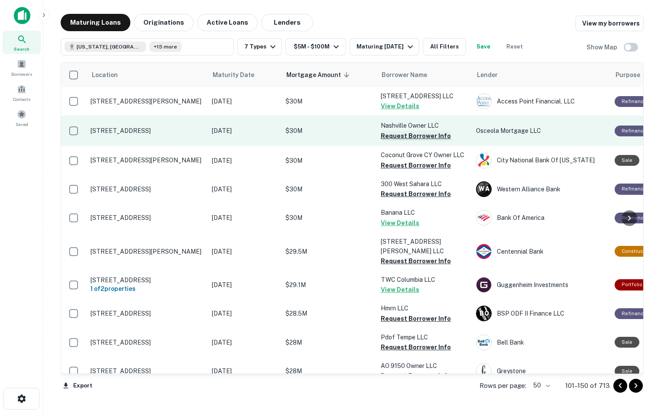
click at [395, 141] on button "Request Borrower Info" at bounding box center [416, 136] width 70 height 10
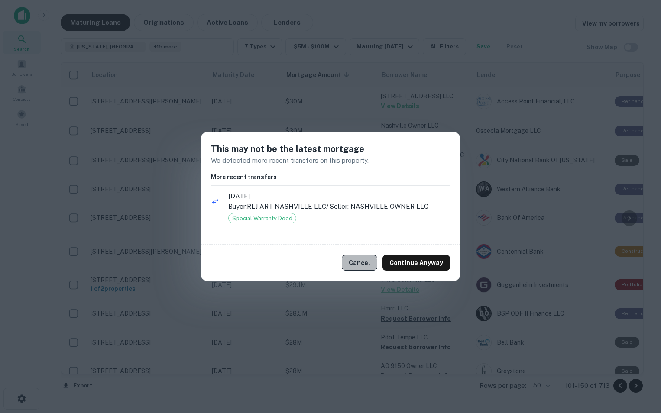
click at [361, 264] on button "Cancel" at bounding box center [360, 263] width 36 height 16
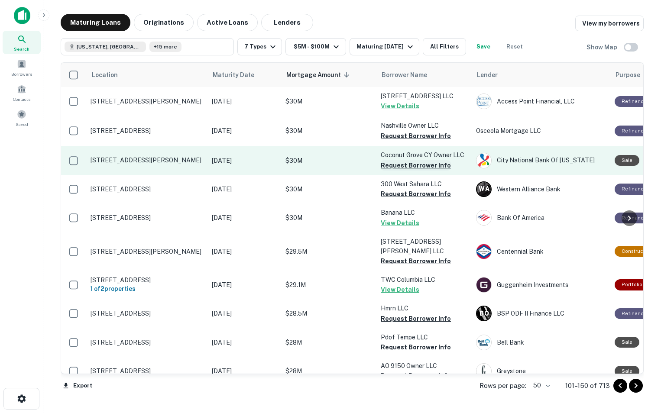
click at [385, 171] on button "Request Borrower Info" at bounding box center [416, 165] width 70 height 10
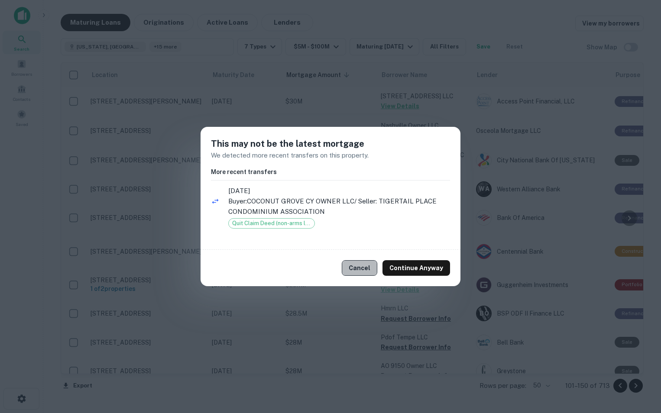
click at [367, 274] on button "Cancel" at bounding box center [360, 268] width 36 height 16
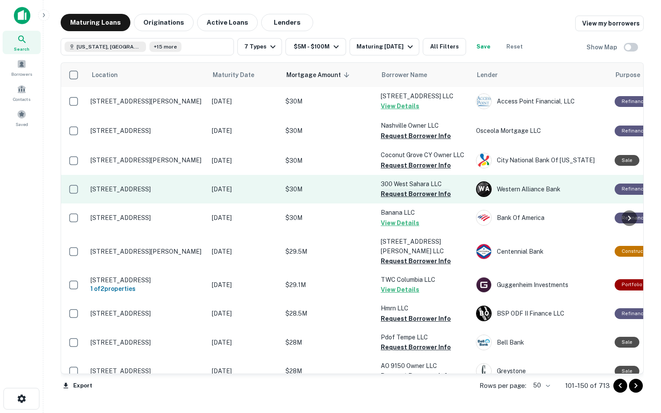
click at [390, 199] on button "Request Borrower Info" at bounding box center [416, 194] width 70 height 10
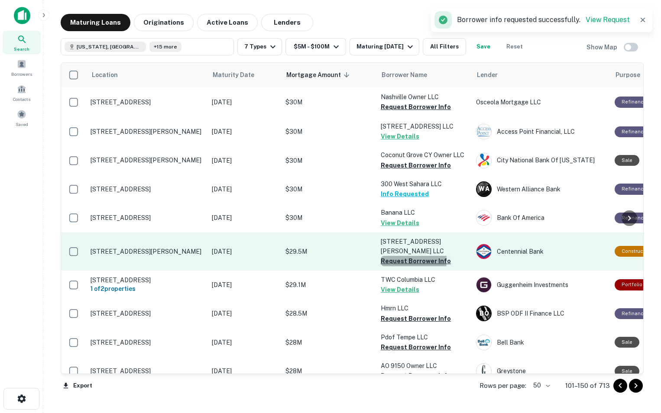
click at [382, 261] on button "Request Borrower Info" at bounding box center [416, 261] width 70 height 10
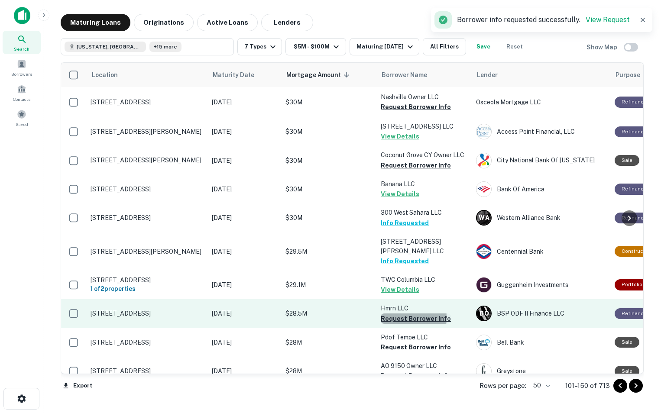
click at [384, 323] on button "Request Borrower Info" at bounding box center [416, 319] width 70 height 10
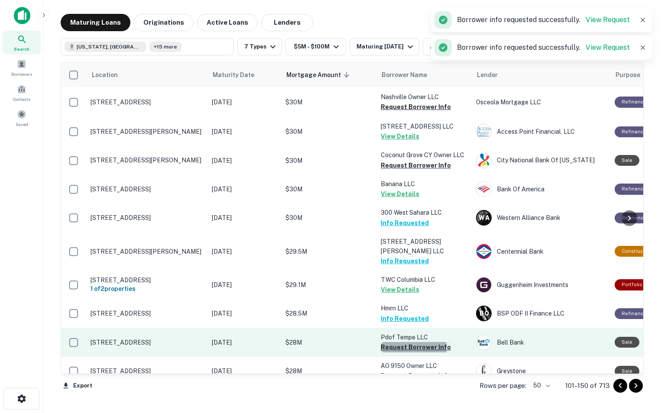
click at [386, 353] on button "Request Borrower Info" at bounding box center [416, 347] width 70 height 10
